Goal: Task Accomplishment & Management: Use online tool/utility

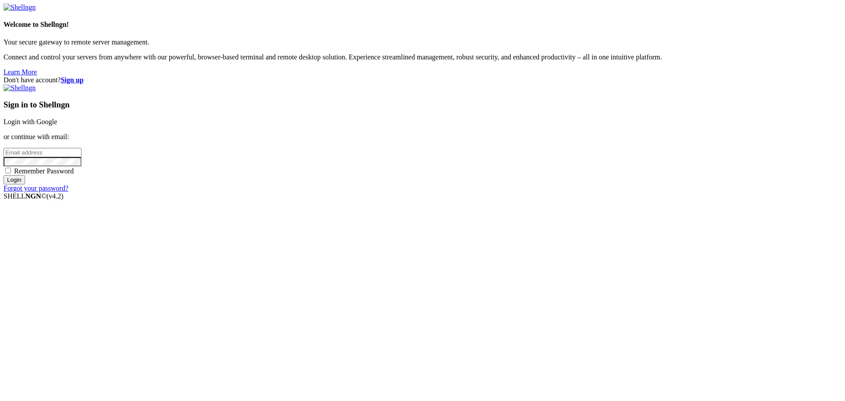
click at [57, 125] on link "Login with Google" at bounding box center [31, 121] width 54 height 7
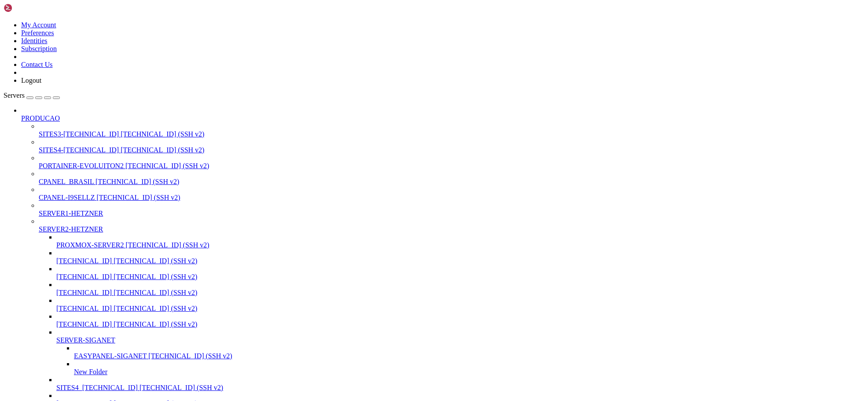
click at [55, 130] on span "SITES3-[TECHNICAL_ID]" at bounding box center [79, 133] width 80 height 7
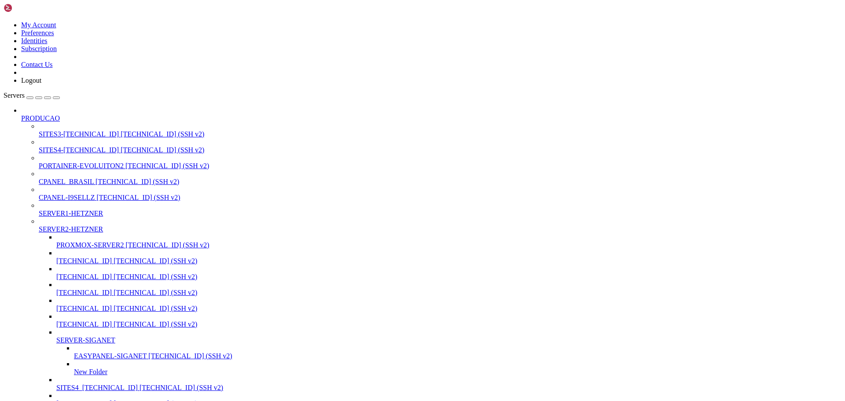
type input "/home/[DOMAIN_NAME][URL]"
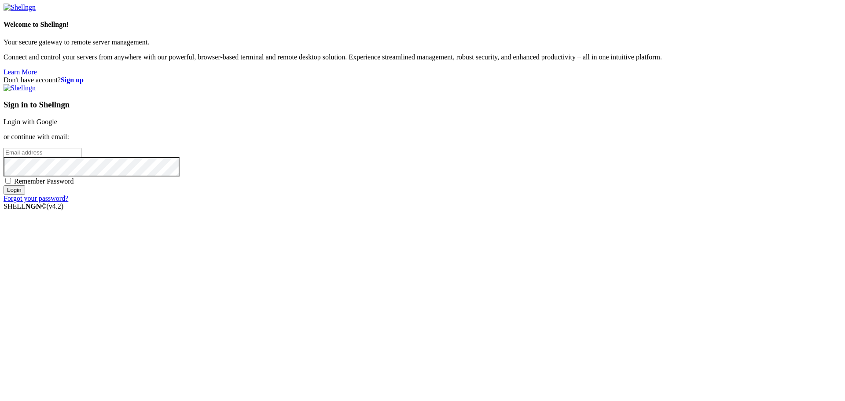
click at [57, 125] on link "Login with Google" at bounding box center [31, 121] width 54 height 7
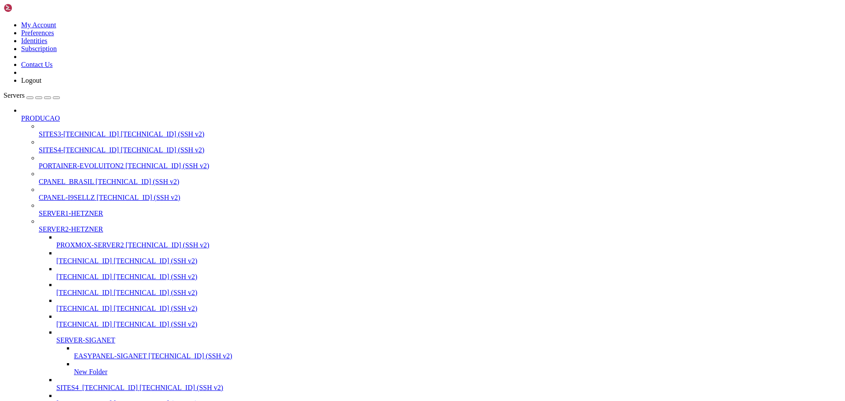
click at [59, 130] on span "SITES3-[TECHNICAL_ID]" at bounding box center [79, 133] width 80 height 7
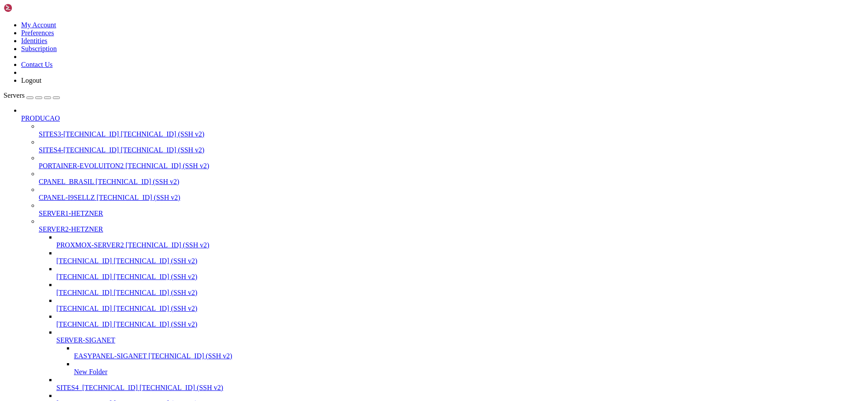
scroll to position [1320, 0]
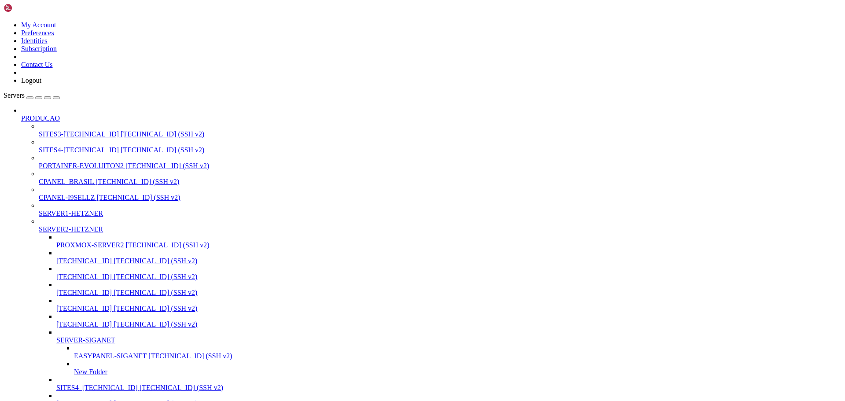
type input "/home/[DOMAIN_NAME][URL]"
